Goal: Task Accomplishment & Management: Use online tool/utility

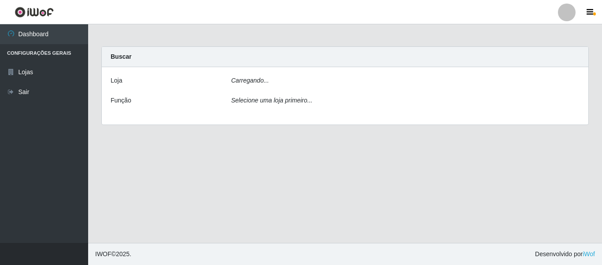
click at [254, 100] on icon "Selecione uma loja primeiro..." at bounding box center [272, 100] width 81 height 7
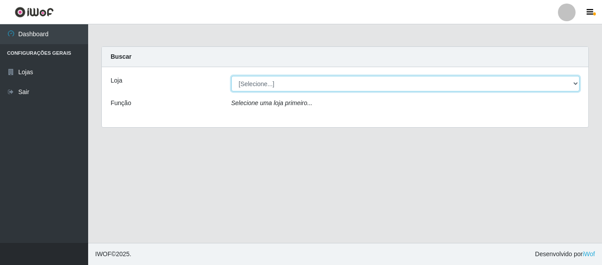
click at [252, 83] on select "[Selecione...] Rede Potiguar 3 - [GEOGRAPHIC_DATA]" at bounding box center [406, 83] width 349 height 15
select select "103"
click at [232, 76] on select "[Selecione...] Rede Potiguar 3 - [GEOGRAPHIC_DATA]" at bounding box center [406, 83] width 349 height 15
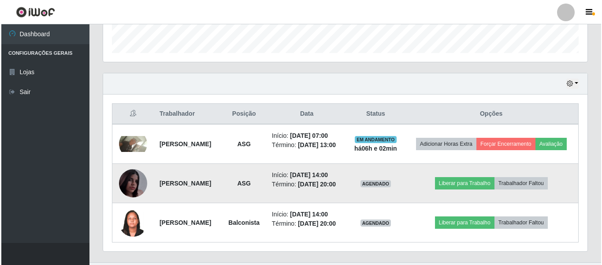
scroll to position [258, 0]
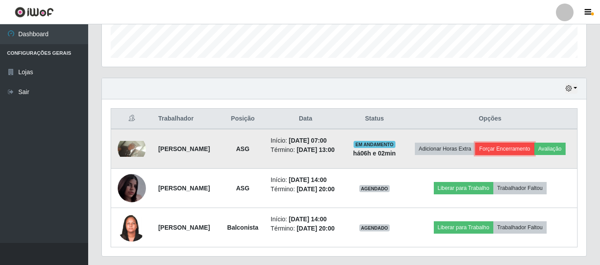
click at [534, 146] on button "Forçar Encerramento" at bounding box center [504, 148] width 59 height 12
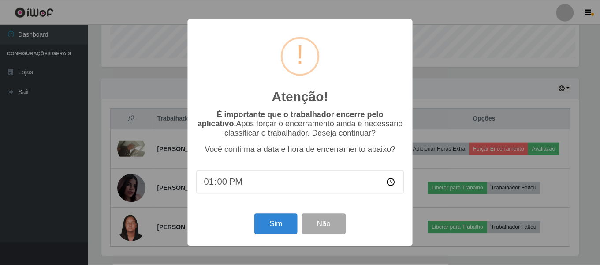
scroll to position [183, 479]
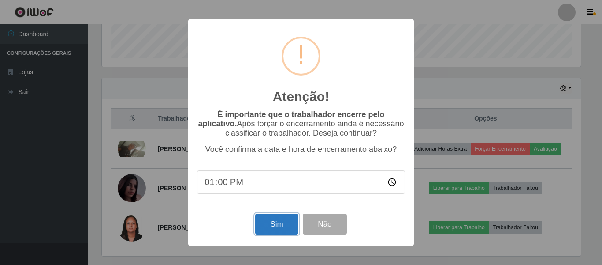
click at [283, 223] on button "Sim" at bounding box center [276, 223] width 43 height 21
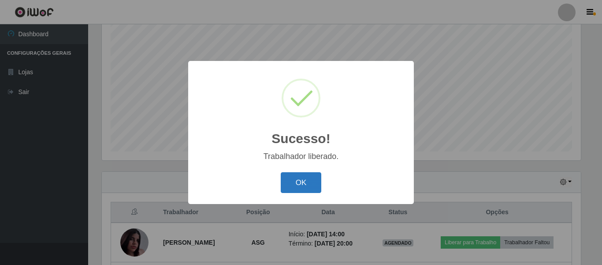
click at [305, 181] on button "OK" at bounding box center [301, 182] width 41 height 21
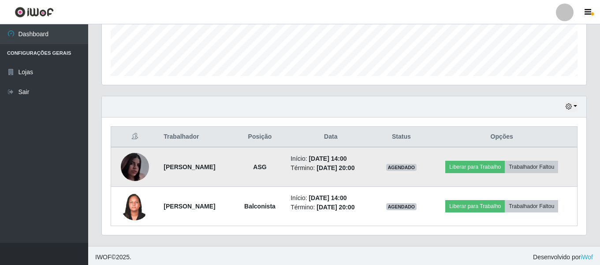
scroll to position [243, 0]
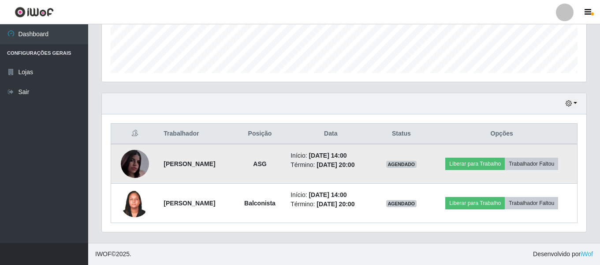
click at [131, 168] on img at bounding box center [135, 163] width 28 height 50
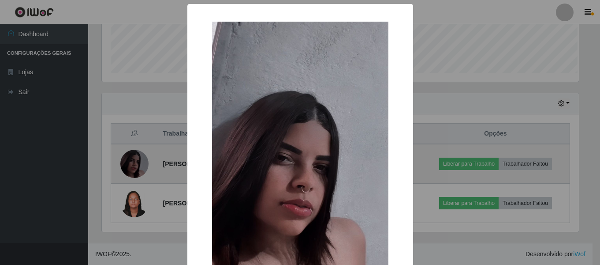
scroll to position [183, 479]
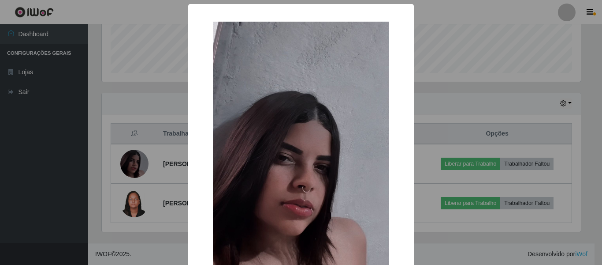
click at [116, 97] on div "× OK Cancel" at bounding box center [301, 132] width 602 height 265
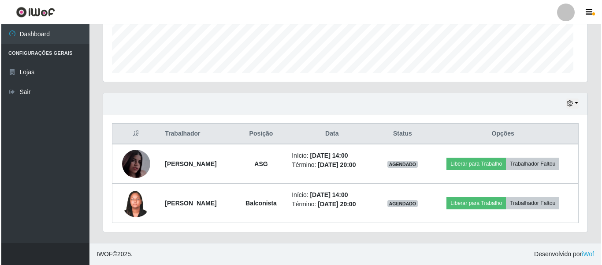
scroll to position [183, 485]
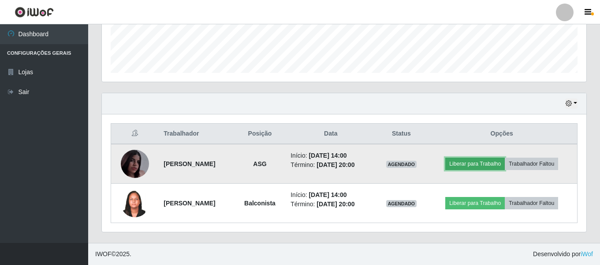
click at [488, 163] on button "Liberar para Trabalho" at bounding box center [475, 163] width 60 height 12
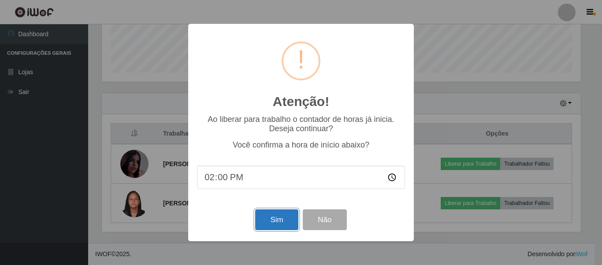
click at [269, 223] on button "Sim" at bounding box center [276, 219] width 43 height 21
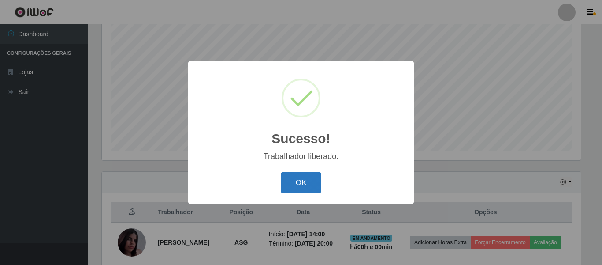
click at [288, 189] on button "OK" at bounding box center [301, 182] width 41 height 21
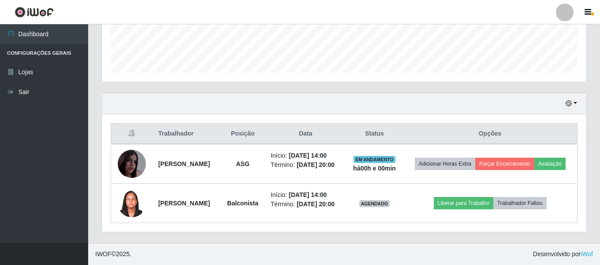
scroll to position [256, 0]
